Goal: Transaction & Acquisition: Purchase product/service

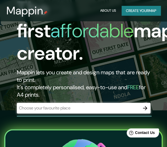
scroll to position [27, 0]
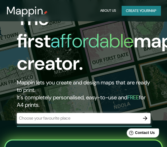
click at [39, 116] on input "text" at bounding box center [78, 118] width 123 height 6
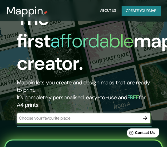
type input "san francisco de macoris"
click at [145, 118] on icon "button" at bounding box center [145, 118] width 6 height 6
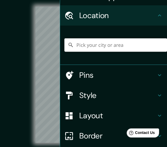
scroll to position [27, 0]
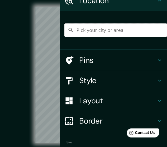
click at [86, 27] on input "Pick your city or area" at bounding box center [115, 29] width 102 height 13
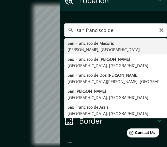
type input "San Francisco de Macorís, [PERSON_NAME], [GEOGRAPHIC_DATA]"
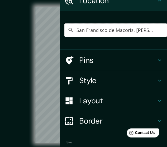
scroll to position [0, 0]
click at [156, 2] on icon at bounding box center [159, 0] width 6 height 6
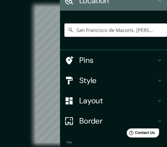
click at [158, 1] on icon at bounding box center [159, 0] width 3 height 2
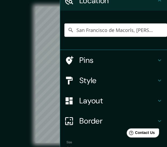
click at [156, 0] on icon at bounding box center [159, 0] width 6 height 6
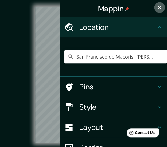
click at [159, 7] on button "button" at bounding box center [159, 7] width 11 height 11
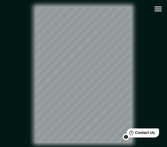
click at [158, 5] on icon "button" at bounding box center [157, 8] width 9 height 9
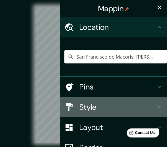
click at [99, 105] on h4 "Style" at bounding box center [117, 107] width 77 height 10
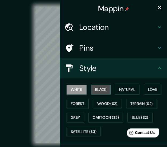
click at [101, 86] on button "Black" at bounding box center [101, 90] width 20 height 10
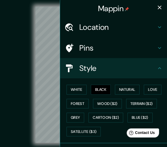
click at [156, 8] on icon "button" at bounding box center [159, 7] width 6 height 6
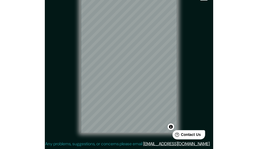
scroll to position [11, 0]
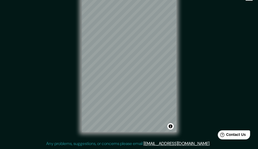
drag, startPoint x: 190, startPoint y: 35, endPoint x: 187, endPoint y: 62, distance: 27.4
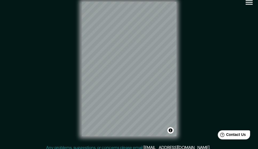
scroll to position [0, 0]
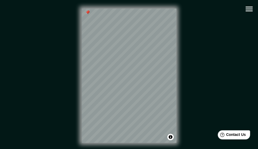
click at [86, 14] on div at bounding box center [88, 12] width 4 height 4
click at [86, 14] on div at bounding box center [87, 12] width 4 height 4
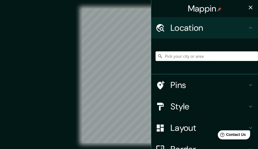
click at [191, 54] on input "Pick your city or area" at bounding box center [207, 56] width 102 height 10
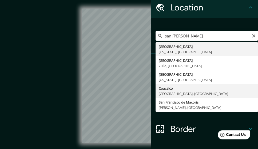
scroll to position [27, 0]
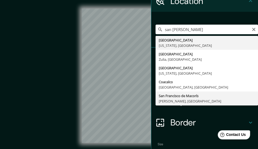
type input "San Francisco de Macorís, [PERSON_NAME], [GEOGRAPHIC_DATA]"
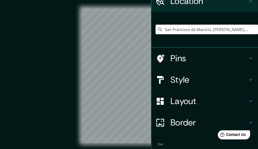
click at [247, 1] on icon at bounding box center [250, 1] width 6 height 6
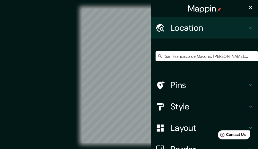
drag, startPoint x: 247, startPoint y: 7, endPoint x: 230, endPoint y: 24, distance: 23.6
click at [247, 7] on icon "button" at bounding box center [250, 7] width 6 height 6
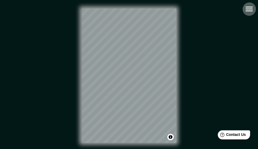
click at [249, 9] on icon "button" at bounding box center [248, 9] width 7 height 5
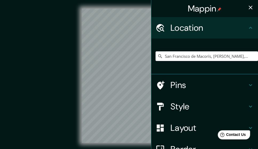
click at [176, 105] on h4 "Style" at bounding box center [208, 106] width 77 height 11
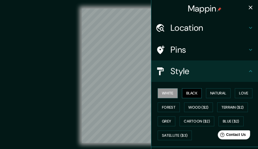
click at [190, 91] on button "Black" at bounding box center [192, 93] width 20 height 10
click at [248, 8] on icon "button" at bounding box center [250, 7] width 6 height 6
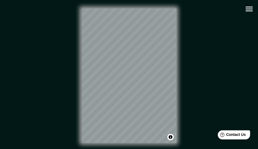
click at [219, 28] on div "© Mapbox © OpenStreetMap Improve this map" at bounding box center [129, 76] width 232 height 134
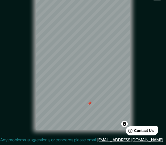
scroll to position [15, 0]
drag, startPoint x: -2, startPoint y: 63, endPoint x: -8, endPoint y: 57, distance: 8.3
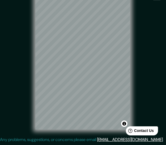
drag, startPoint x: 15, startPoint y: 75, endPoint x: 19, endPoint y: 73, distance: 3.8
click at [35, 68] on div "© Mapbox © OpenStreetMap Improve this map" at bounding box center [83, 62] width 150 height 131
drag, startPoint x: 51, startPoint y: 66, endPoint x: 91, endPoint y: 66, distance: 40.0
click at [90, 67] on div at bounding box center [92, 67] width 4 height 4
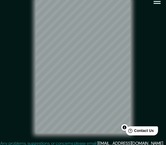
scroll to position [6, 0]
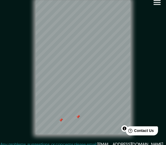
click at [89, 140] on div "© Mapbox © OpenStreetMap Improve this map" at bounding box center [83, 68] width 167 height 148
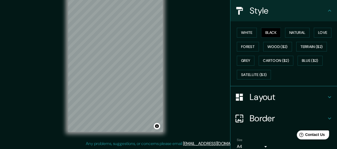
scroll to position [80, 0]
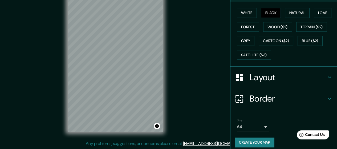
click at [164, 79] on div "© Mapbox © OpenStreetMap Improve this map" at bounding box center [115, 65] width 304 height 134
